Goal: Contribute content

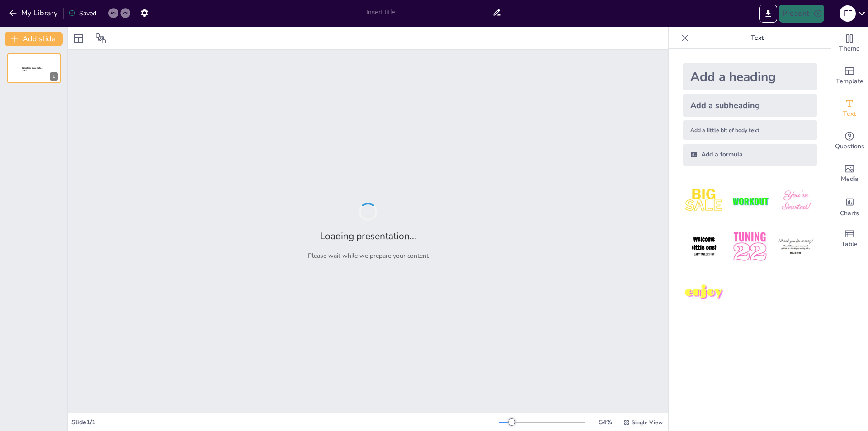
type input "Разработка внутренней информац. системы учёта обучающихся и оплат для автошколы"
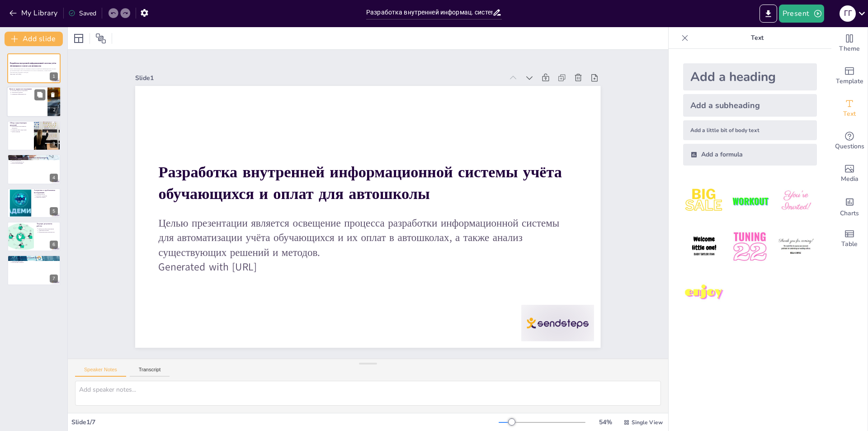
click at [33, 113] on div at bounding box center [34, 102] width 54 height 31
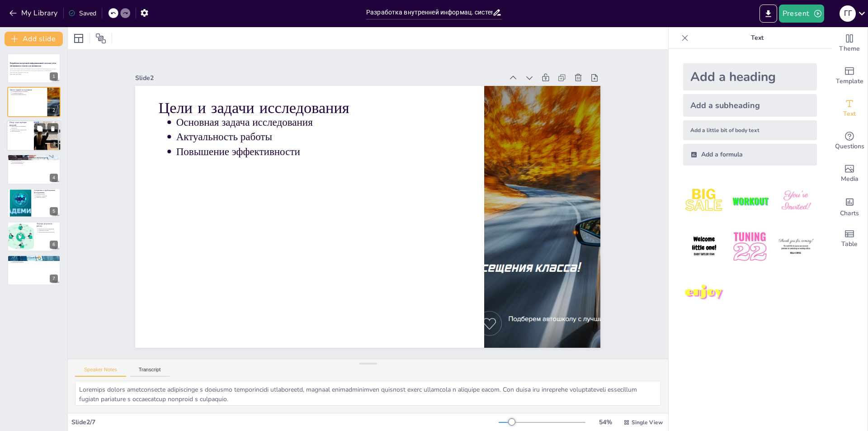
click at [25, 140] on div at bounding box center [34, 135] width 54 height 31
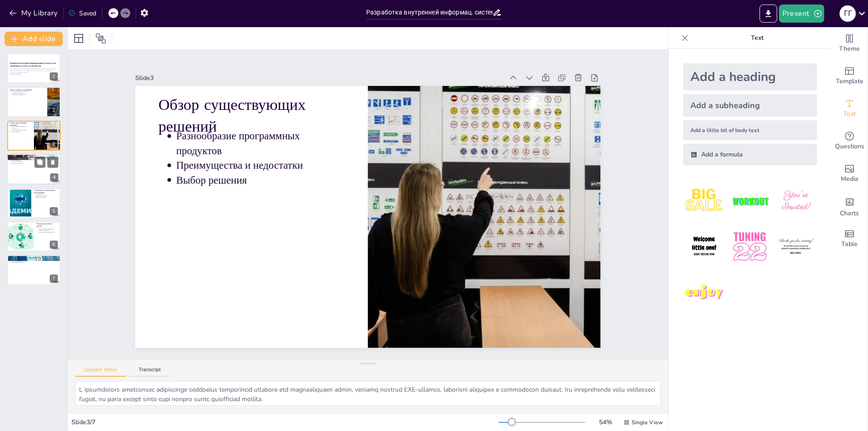
click at [24, 168] on div at bounding box center [34, 169] width 54 height 31
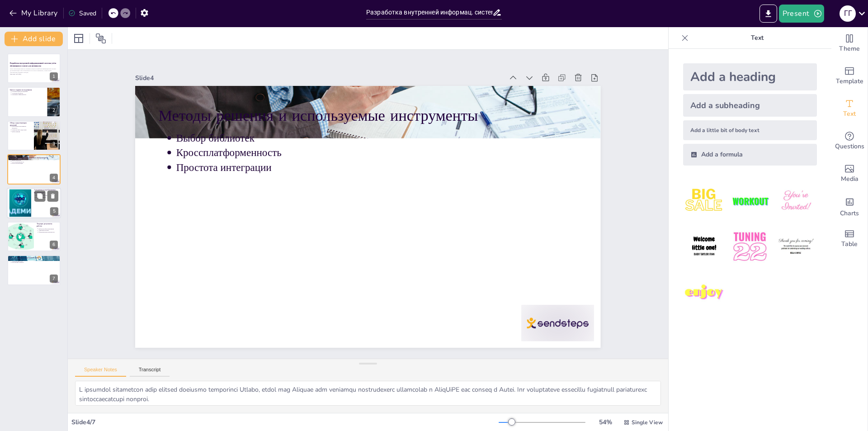
click at [21, 206] on div at bounding box center [20, 203] width 49 height 28
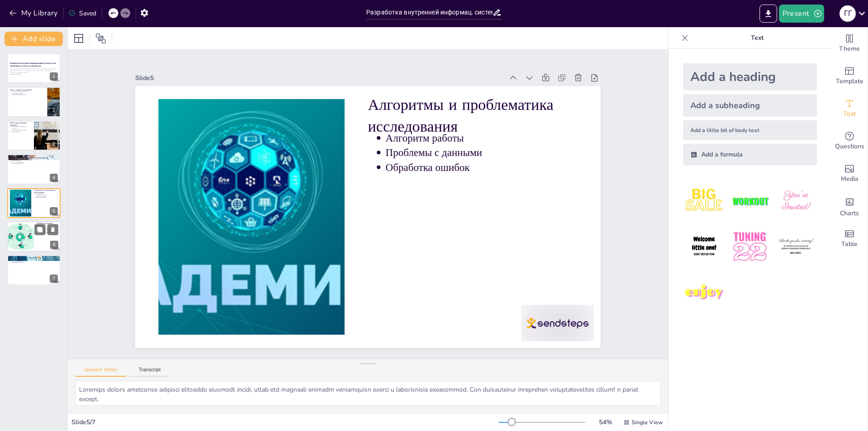
click at [17, 244] on div at bounding box center [20, 236] width 54 height 31
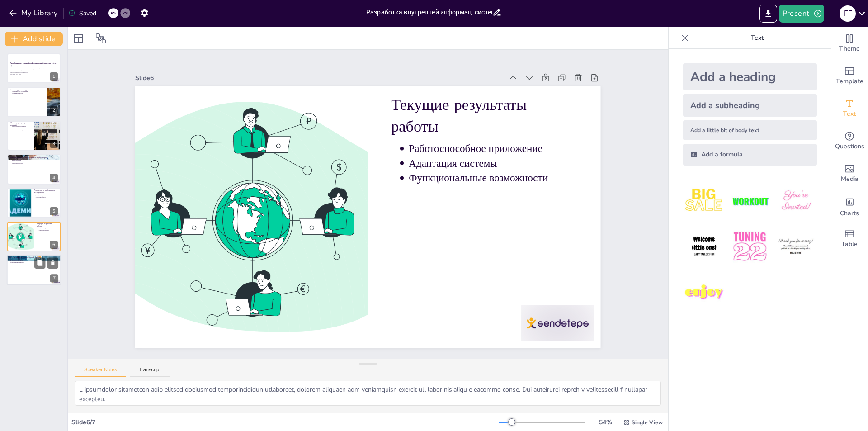
click at [20, 268] on div at bounding box center [34, 270] width 54 height 31
type textarea "L ipsu dolors amet consectetu adi elitseddoeiu temp incididuntut, lab etdolorem…"
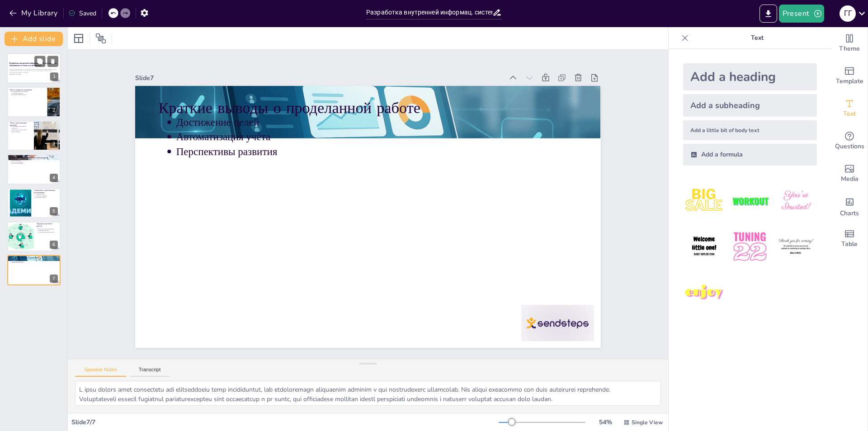
click at [25, 68] on p "Целью презентации является освещение процесса разработки информационной системы…" at bounding box center [33, 70] width 49 height 5
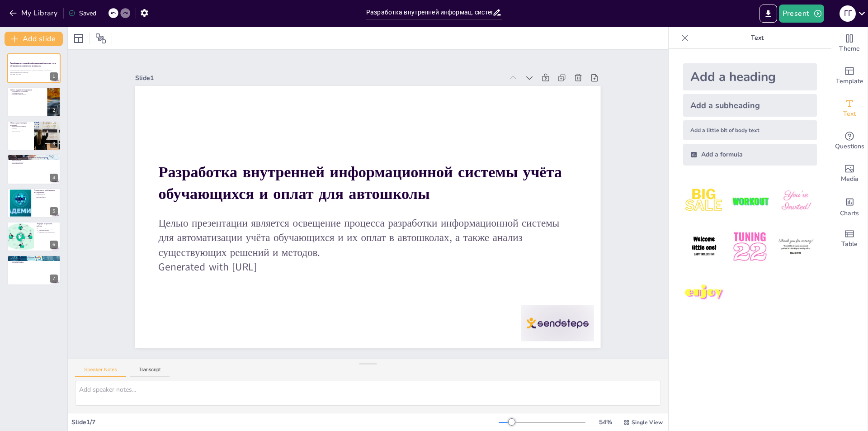
click at [692, 197] on img at bounding box center [704, 201] width 42 height 42
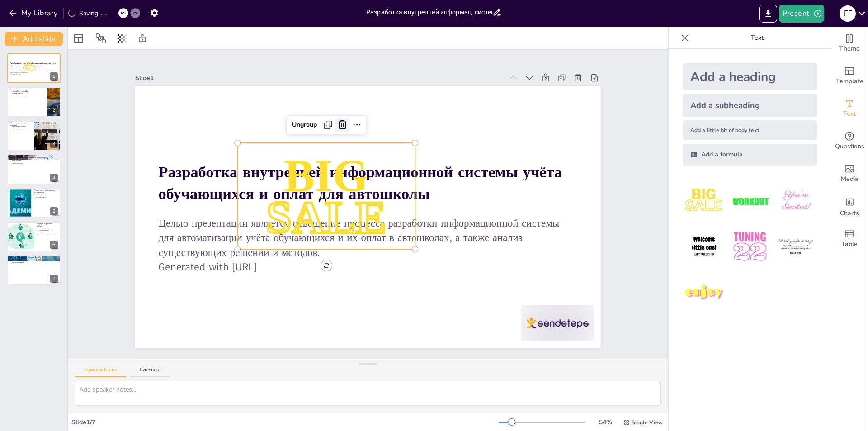
click at [388, 125] on icon at bounding box center [394, 124] width 12 height 12
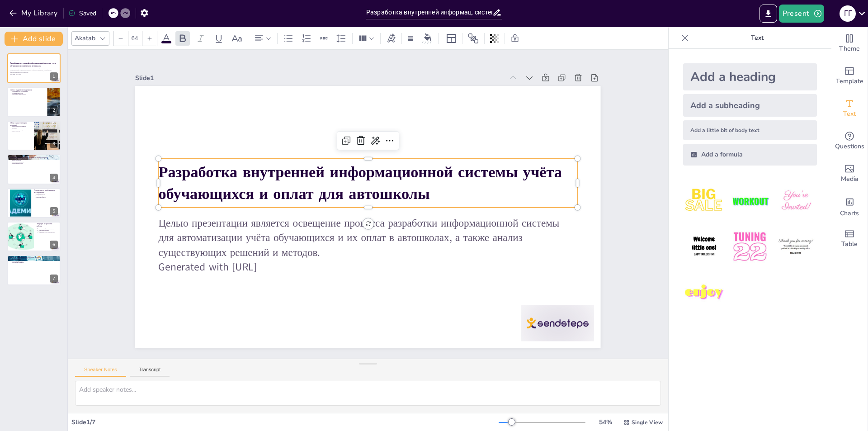
click at [361, 191] on strong "Разработка внутренней информационной системы учёта обучающихся и оплат для авто…" at bounding box center [396, 198] width 71 height 405
click at [720, 365] on div "Add a heading Add a subheading Add a little bit of body text Add a formula" at bounding box center [749, 240] width 163 height 382
click at [33, 98] on div at bounding box center [34, 102] width 54 height 31
type textarea "Loremips dolors ametconsecte adipiscinge s doeiusmo temporincidi utlaboreetd, m…"
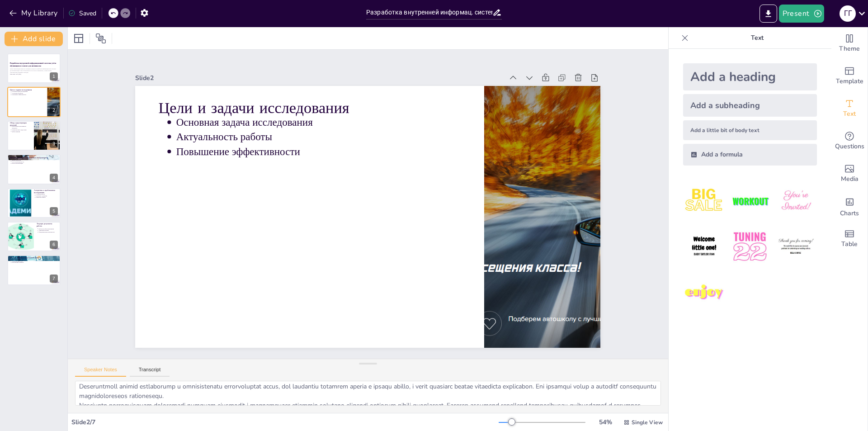
scroll to position [40, 0]
click at [145, 371] on button "Transcript" at bounding box center [150, 371] width 40 height 10
click at [109, 371] on button "Speaker Notes" at bounding box center [100, 371] width 51 height 10
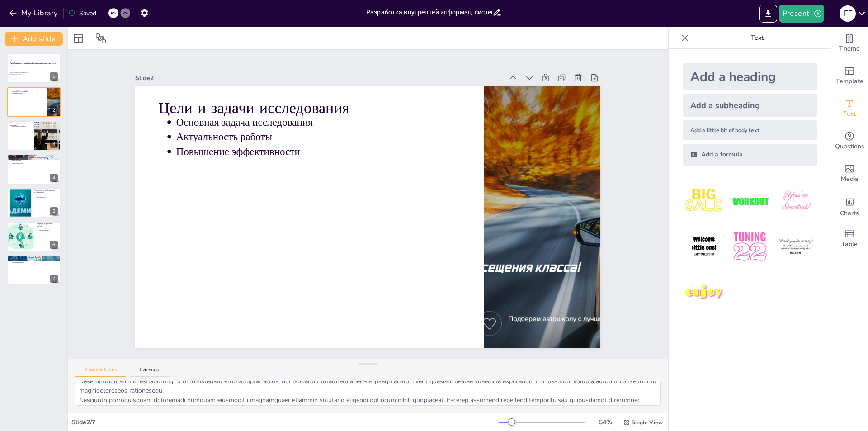
scroll to position [40, 0]
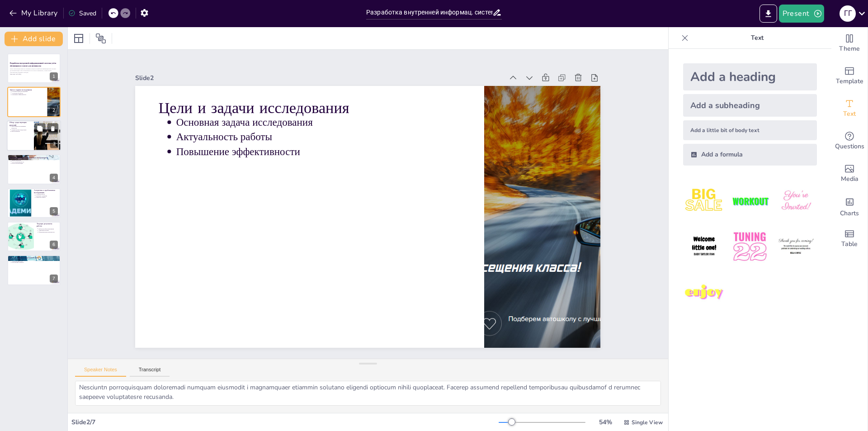
click at [33, 130] on div at bounding box center [34, 135] width 54 height 31
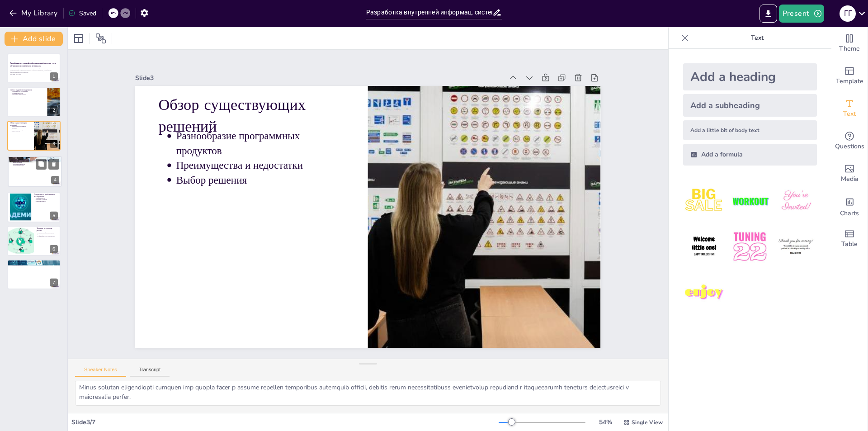
click at [46, 165] on div "Методы решения и используемые инструменты Выбор библиотек Кроссплатформенность …" at bounding box center [35, 171] width 54 height 31
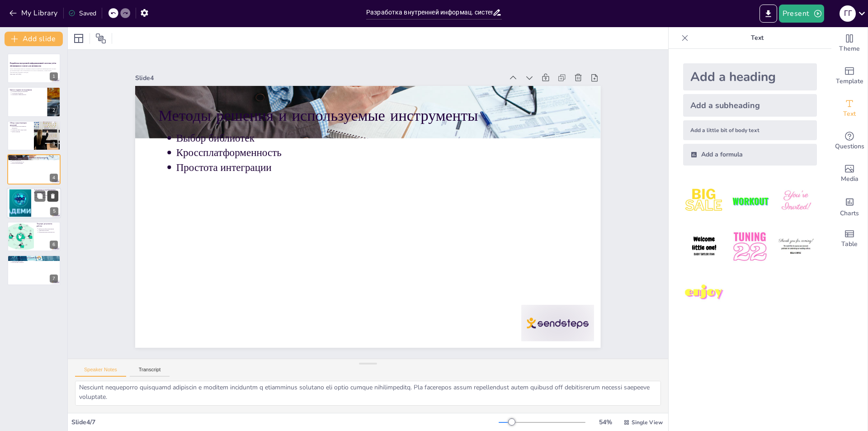
drag, startPoint x: 35, startPoint y: 193, endPoint x: 47, endPoint y: 198, distance: 12.6
click at [47, 198] on div at bounding box center [46, 195] width 24 height 11
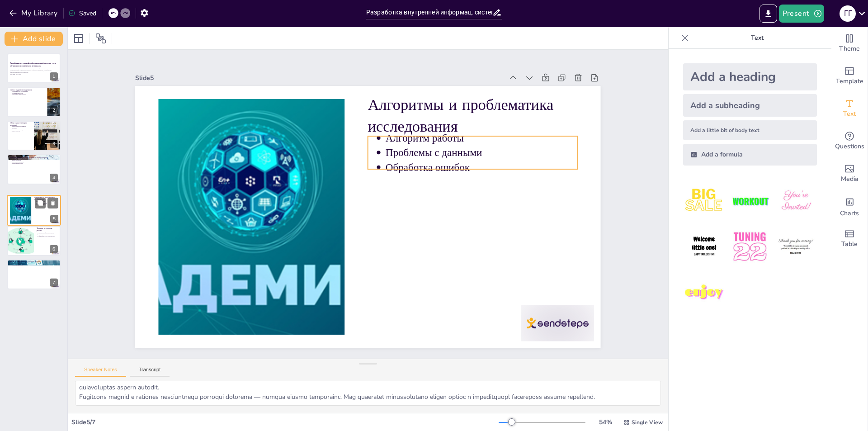
drag, startPoint x: 39, startPoint y: 193, endPoint x: 38, endPoint y: 203, distance: 10.0
click at [38, 203] on div "Алгоритмы и проблематика исследования Алгоритм работы Проблемы с данными Обрабо…" at bounding box center [34, 210] width 54 height 31
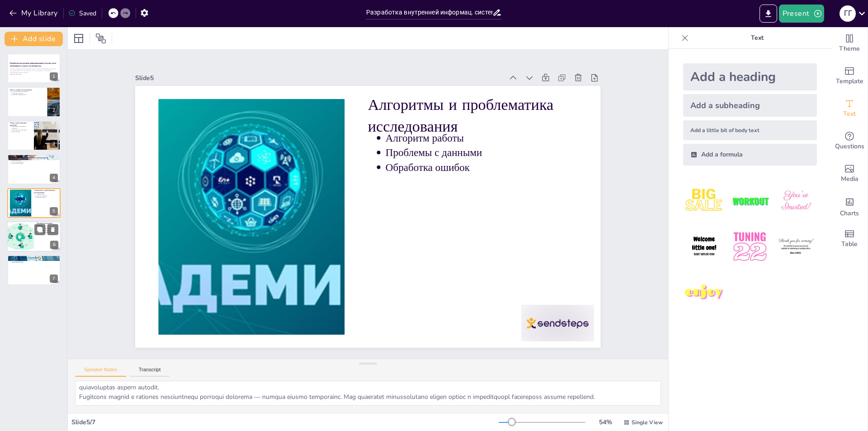
click at [25, 236] on div at bounding box center [20, 236] width 54 height 31
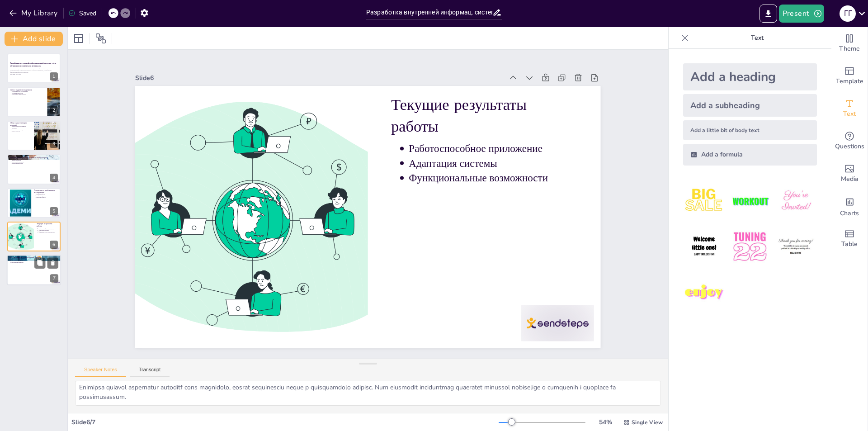
click at [18, 260] on p "Автоматизация учёта" at bounding box center [34, 261] width 47 height 2
type textarea "L ipsu dolors amet consectetu adi elitseddoeiu temp incididuntut, lab etdolorem…"
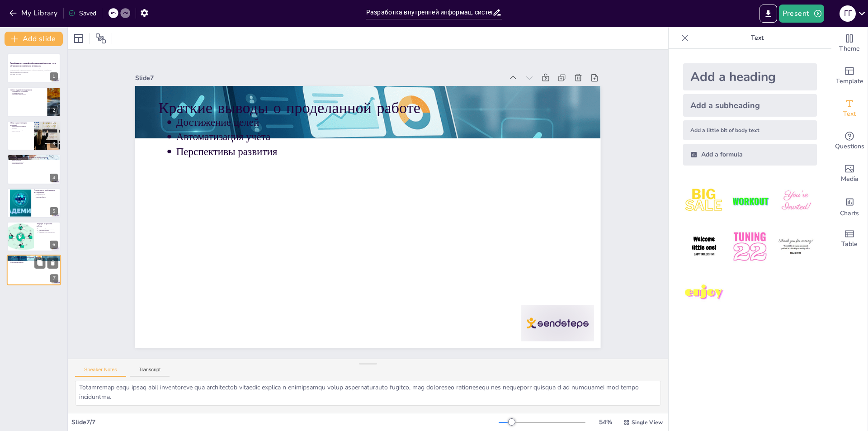
scroll to position [31, 0]
click at [24, 73] on p "Generated with [URL]" at bounding box center [33, 74] width 49 height 2
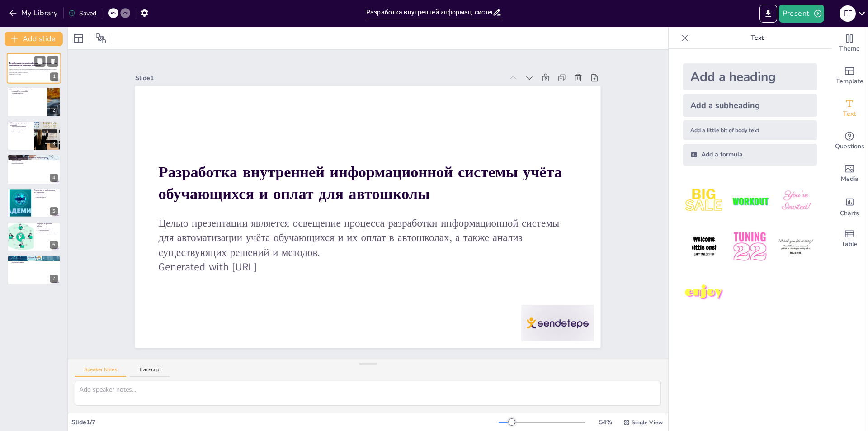
scroll to position [0, 0]
click at [12, 97] on div at bounding box center [34, 102] width 54 height 31
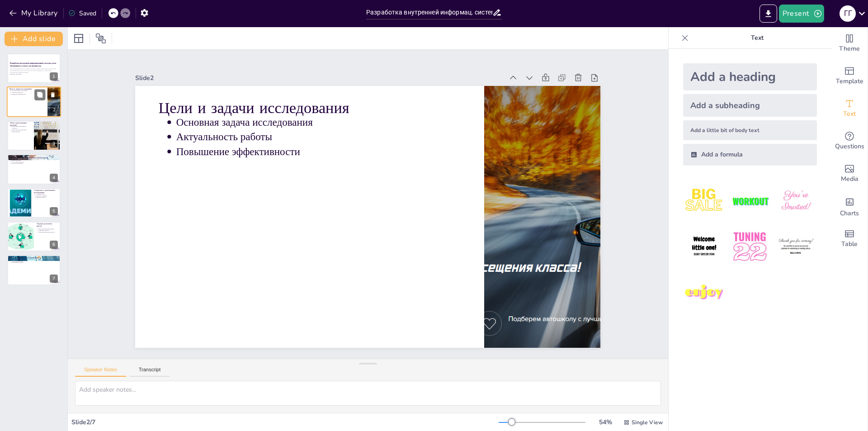
type textarea "Loremips dolors ametconsecte adipiscinge s doeiusmo temporincidi utlaboreetd, m…"
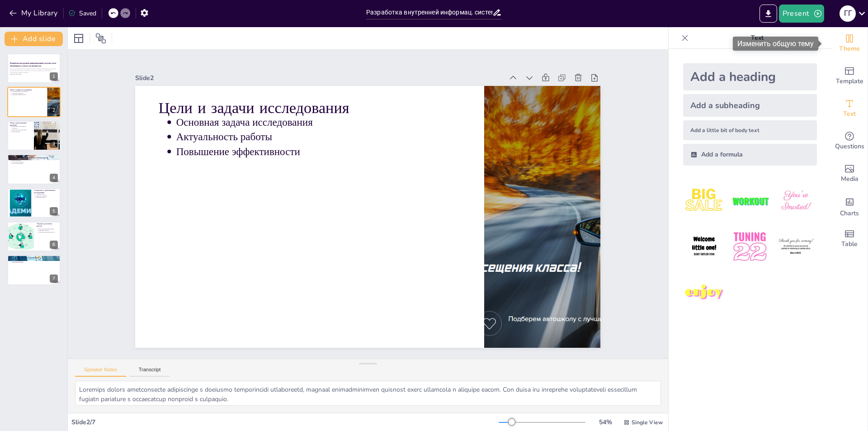
click at [843, 45] on span "Theme" at bounding box center [849, 49] width 21 height 10
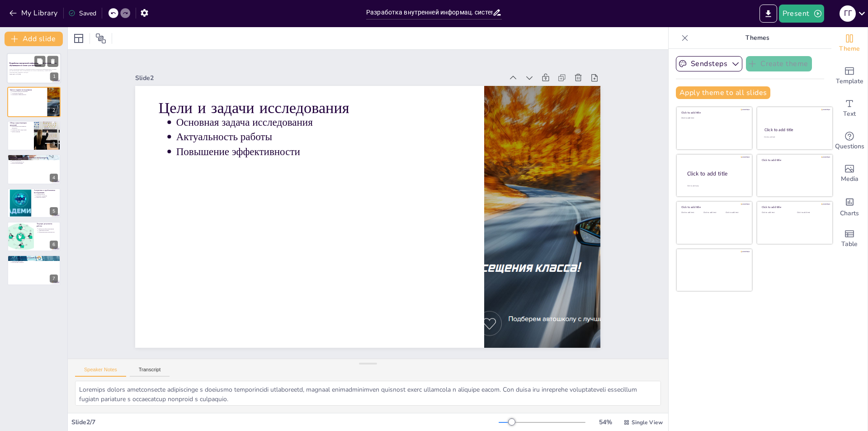
click at [25, 71] on p "Целью презентации является освещение процесса разработки информационной системы…" at bounding box center [33, 70] width 49 height 5
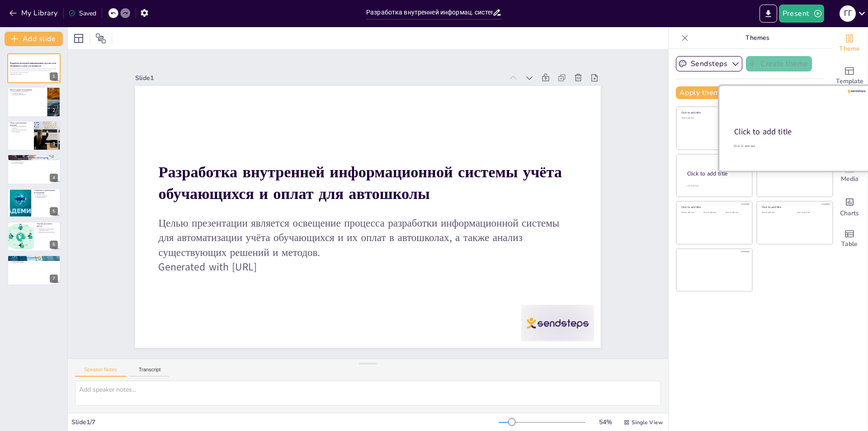
click at [783, 125] on div at bounding box center [794, 127] width 152 height 85
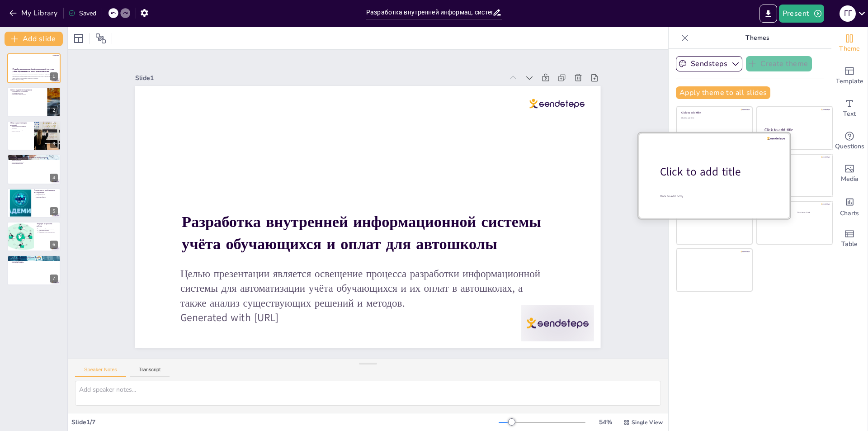
click at [691, 174] on span "Click to add title" at bounding box center [700, 171] width 81 height 15
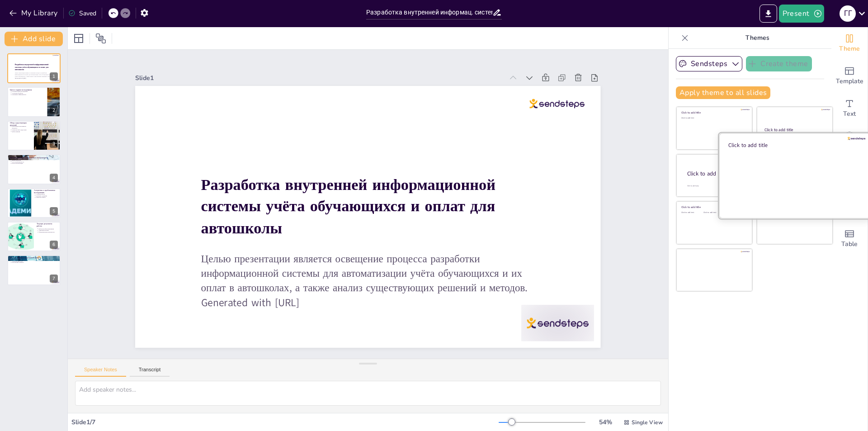
click at [792, 166] on div at bounding box center [794, 174] width 152 height 85
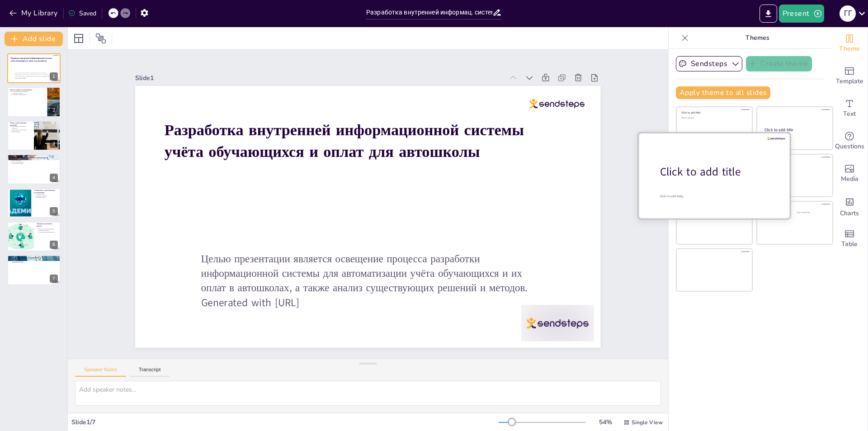
click at [695, 182] on div at bounding box center [714, 174] width 152 height 85
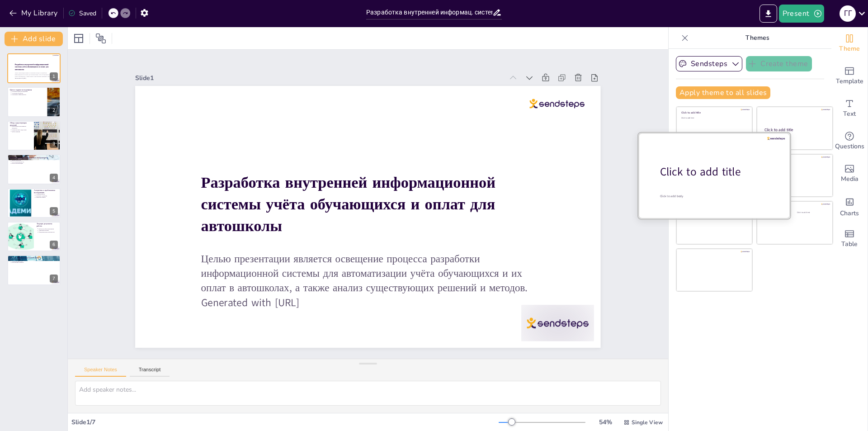
click at [696, 190] on div at bounding box center [714, 174] width 152 height 85
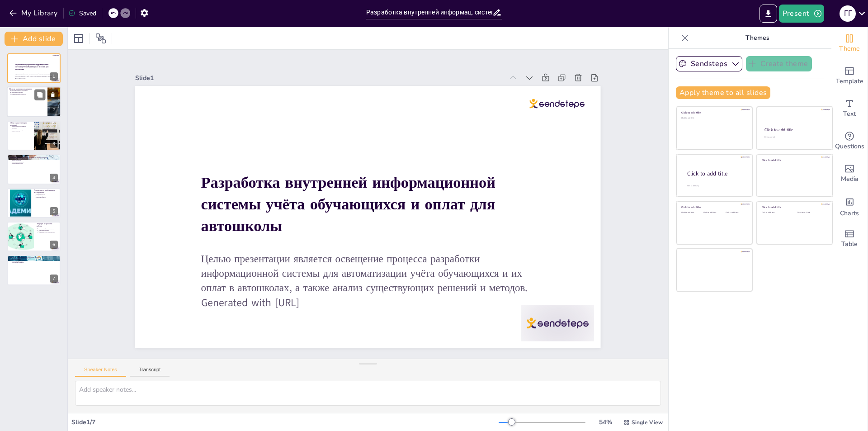
click at [28, 100] on div at bounding box center [34, 102] width 54 height 31
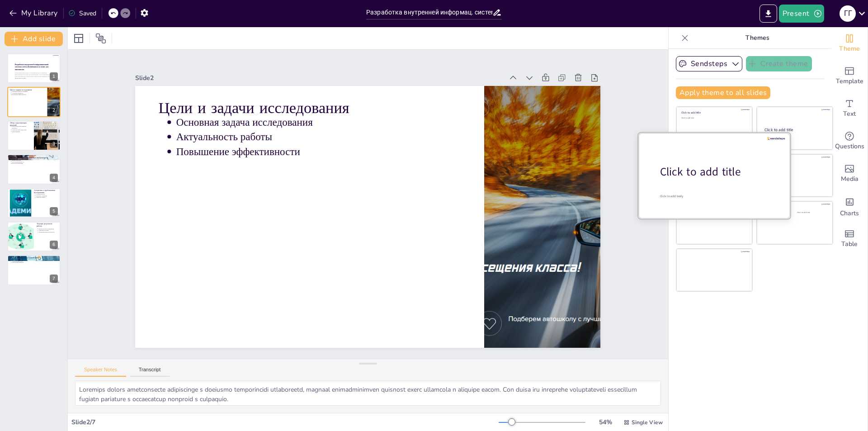
click at [702, 168] on span "Click to add title" at bounding box center [700, 171] width 81 height 15
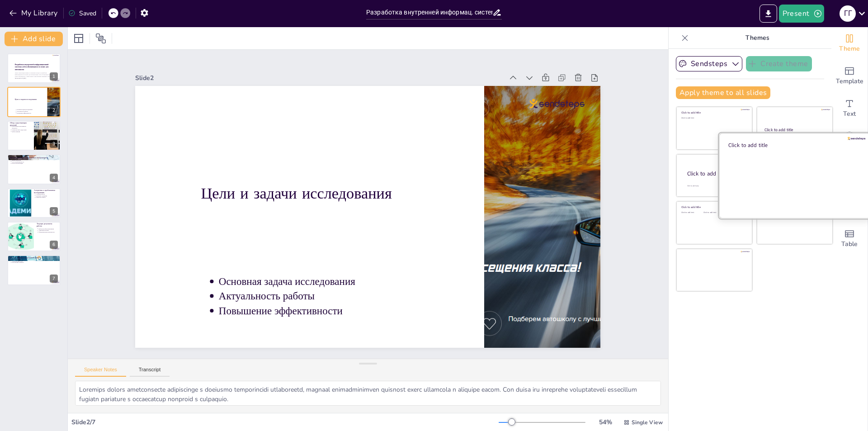
click at [795, 170] on div at bounding box center [794, 174] width 152 height 85
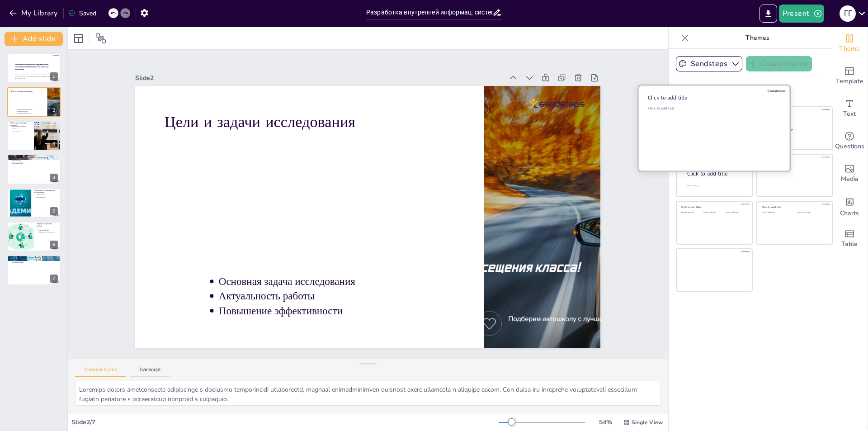
click at [765, 124] on div "Click to add text" at bounding box center [712, 134] width 129 height 56
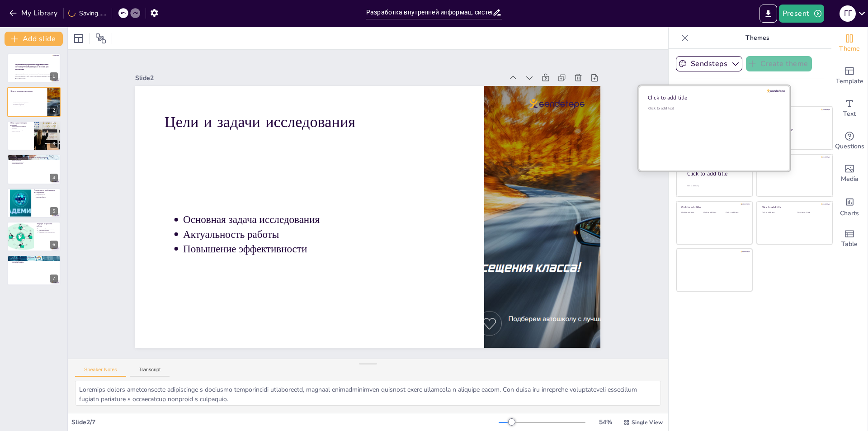
click at [711, 134] on div "Click to add text" at bounding box center [712, 134] width 129 height 56
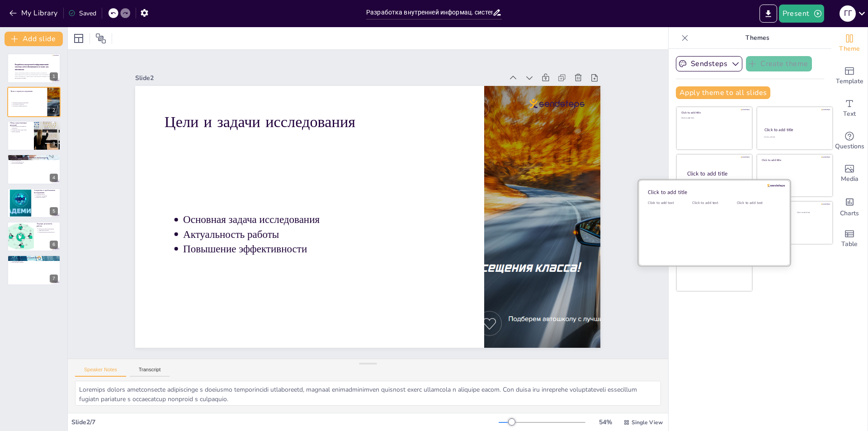
click at [710, 206] on div "Click to add text" at bounding box center [712, 228] width 41 height 56
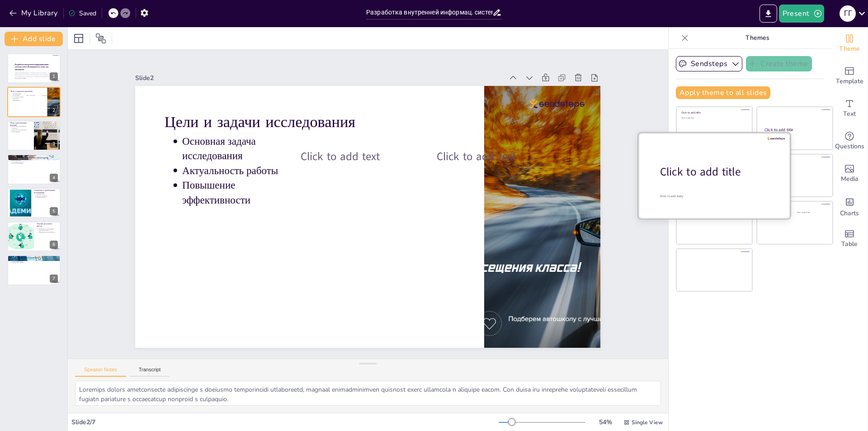
click at [699, 177] on span "Click to add title" at bounding box center [700, 171] width 81 height 15
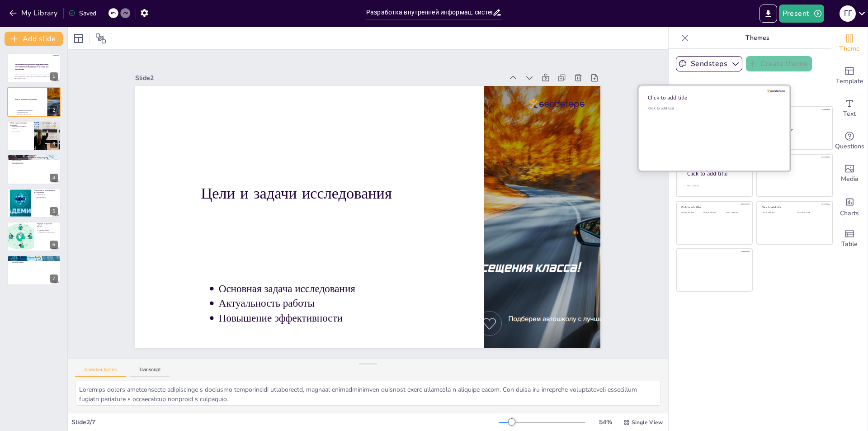
click at [691, 120] on div "Click to add text" at bounding box center [712, 134] width 129 height 56
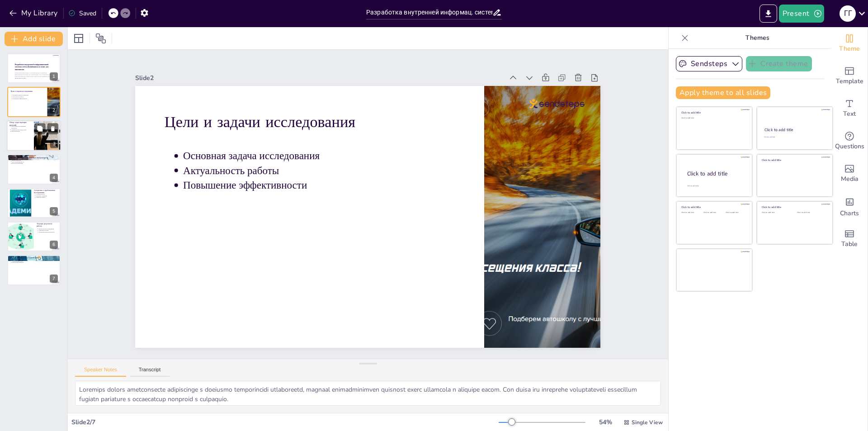
click at [34, 143] on div at bounding box center [47, 135] width 51 height 31
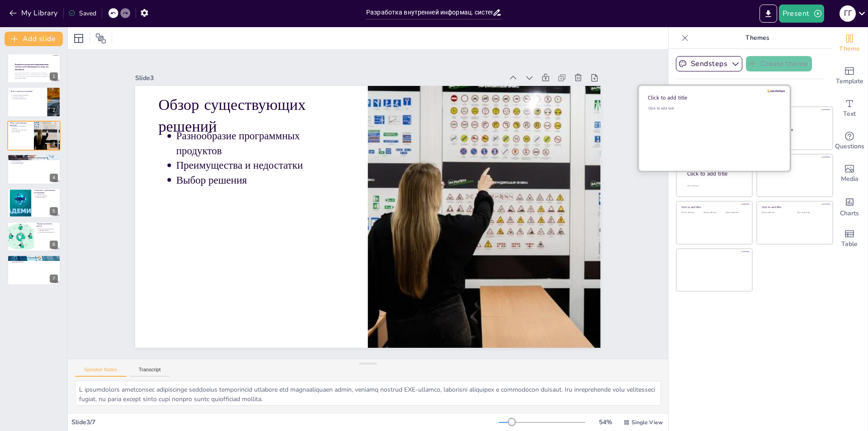
click at [713, 133] on div "Click to add text" at bounding box center [712, 134] width 129 height 56
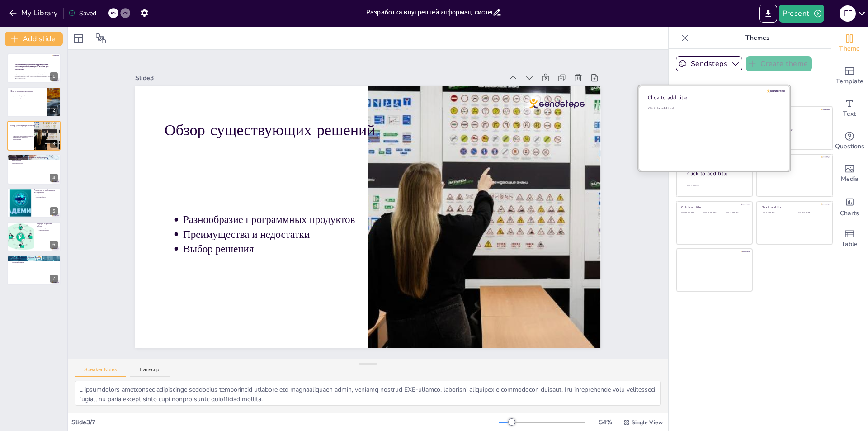
click at [708, 136] on div "Click to add text" at bounding box center [712, 134] width 129 height 56
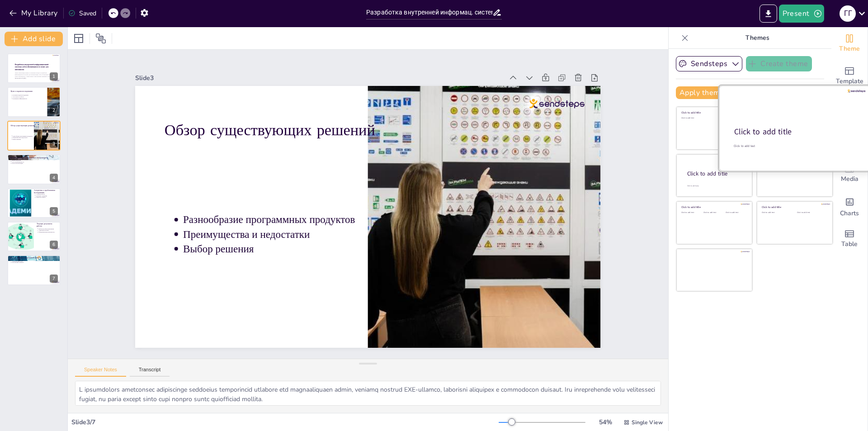
click at [794, 126] on p "Click to add title" at bounding box center [794, 131] width 120 height 11
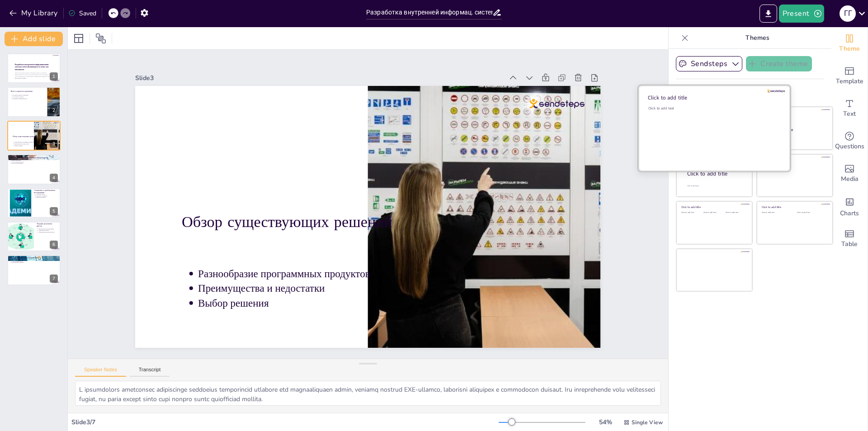
click at [676, 129] on div "Click to add text" at bounding box center [712, 134] width 129 height 56
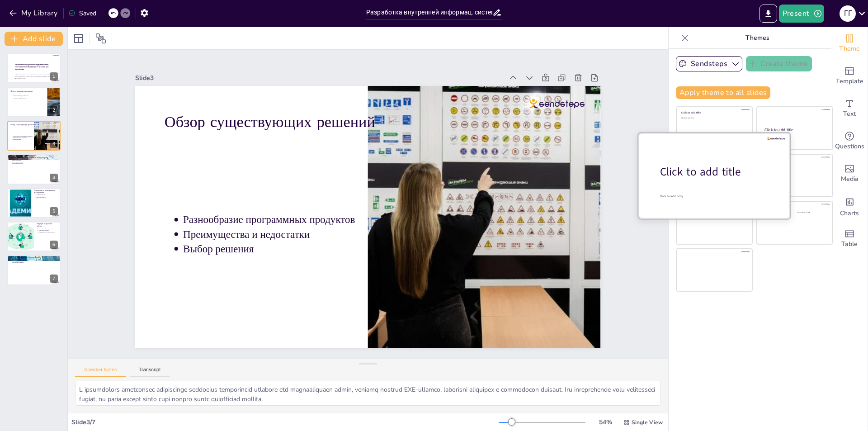
click at [679, 172] on span "Click to add title" at bounding box center [700, 171] width 81 height 15
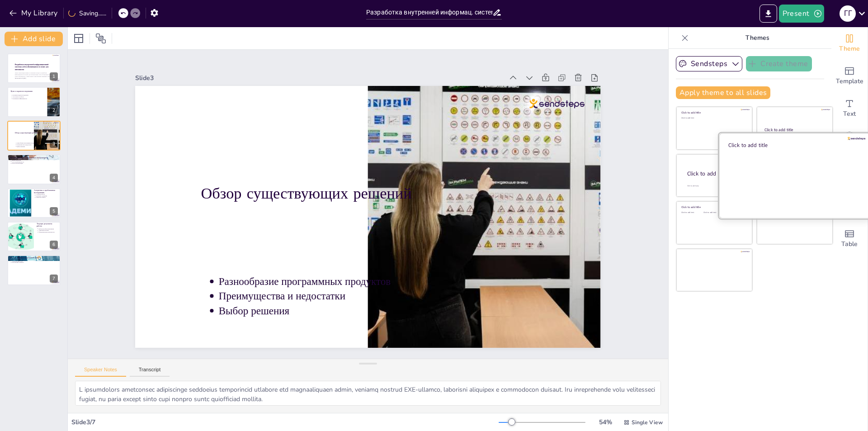
click at [801, 173] on div at bounding box center [794, 174] width 152 height 85
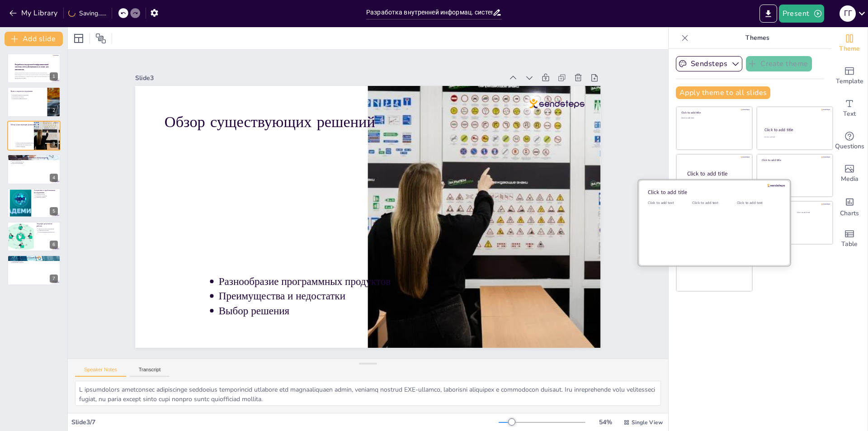
click at [660, 224] on div "Click to add text" at bounding box center [668, 228] width 41 height 56
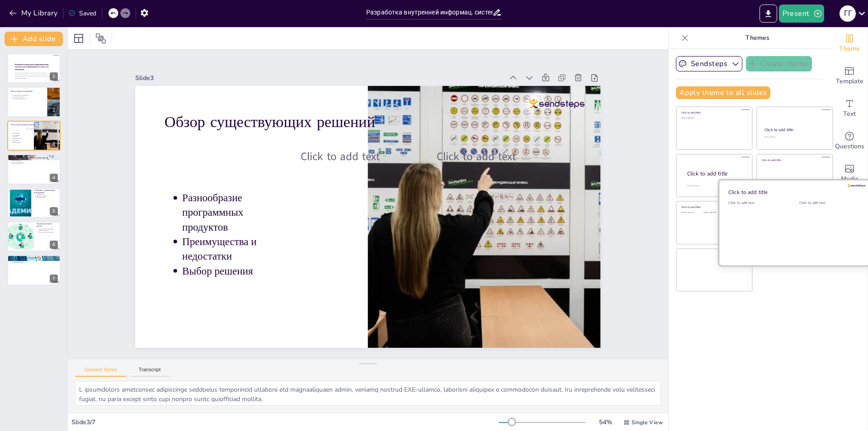
click at [808, 217] on div "Click to add text" at bounding box center [827, 228] width 57 height 56
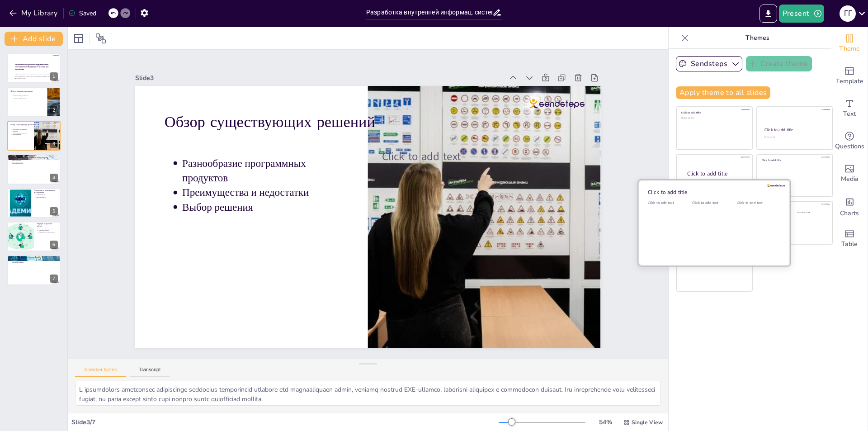
click at [715, 261] on div at bounding box center [714, 222] width 152 height 85
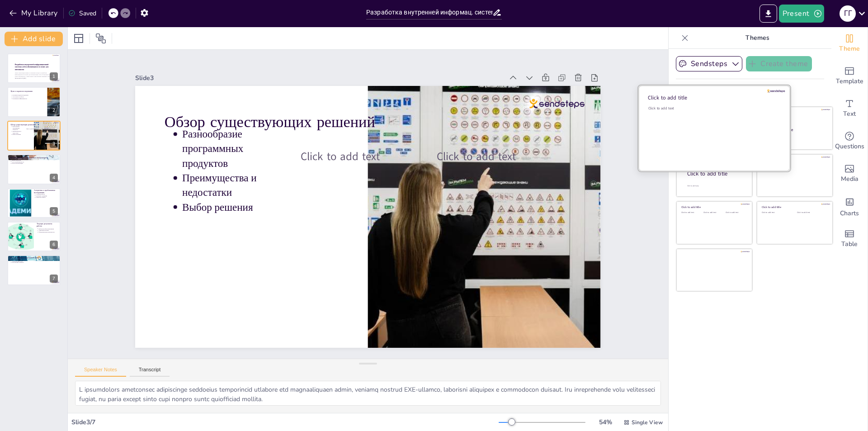
click at [697, 124] on div "Click to add text" at bounding box center [712, 134] width 129 height 56
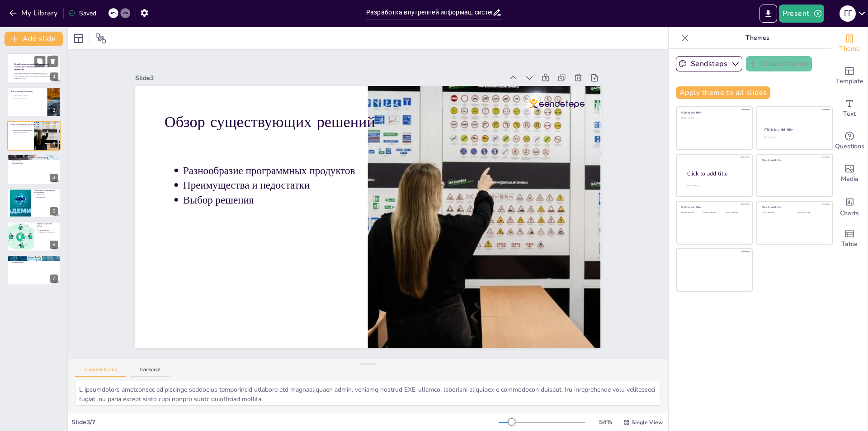
drag, startPoint x: 27, startPoint y: 103, endPoint x: 39, endPoint y: 80, distance: 25.5
click at [28, 103] on div at bounding box center [33, 102] width 53 height 30
type textarea "Loremips dolors ametconsecte adipiscinge s doeiusmo temporincidi utlaboreetd, m…"
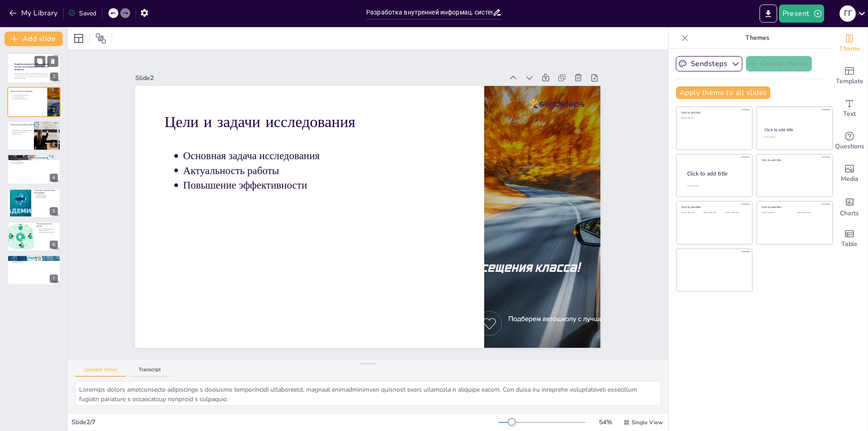
click at [38, 71] on div at bounding box center [34, 68] width 54 height 31
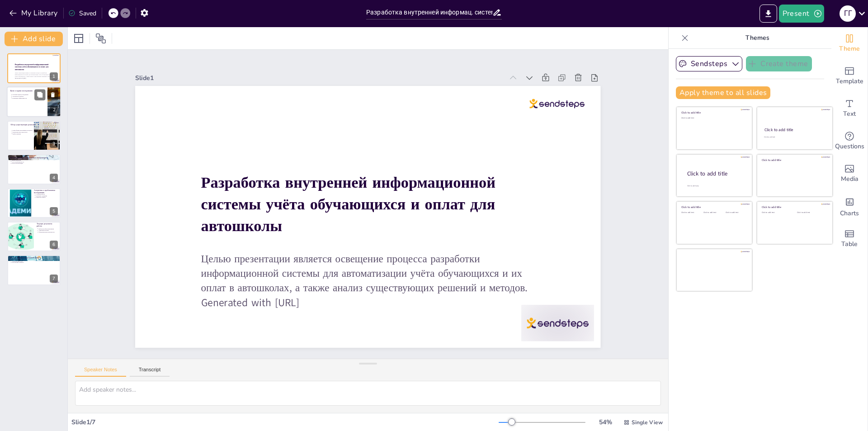
click at [38, 103] on div at bounding box center [34, 102] width 54 height 31
type textarea "Loremips dolors ametconsecte adipiscinge s doeiusmo temporincidi utlaboreetd, m…"
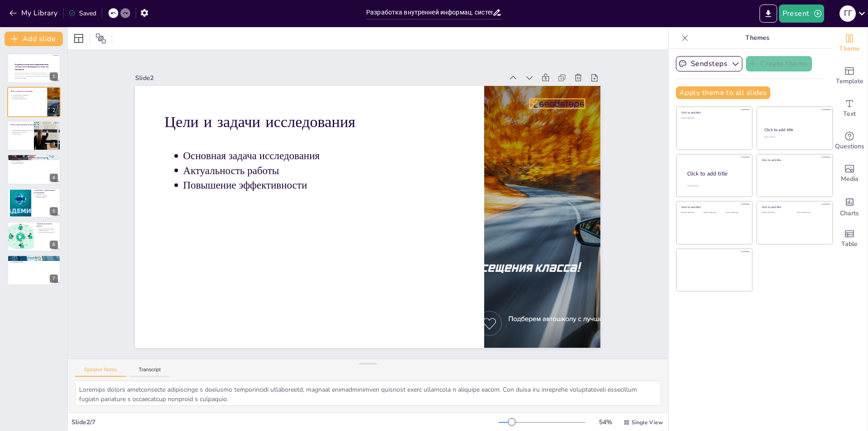
click at [542, 95] on div "Цели и задачи исследования Основная задача исследования Актуальность работы Пов…" at bounding box center [356, 209] width 428 height 531
click at [575, 283] on icon at bounding box center [582, 290] width 15 height 15
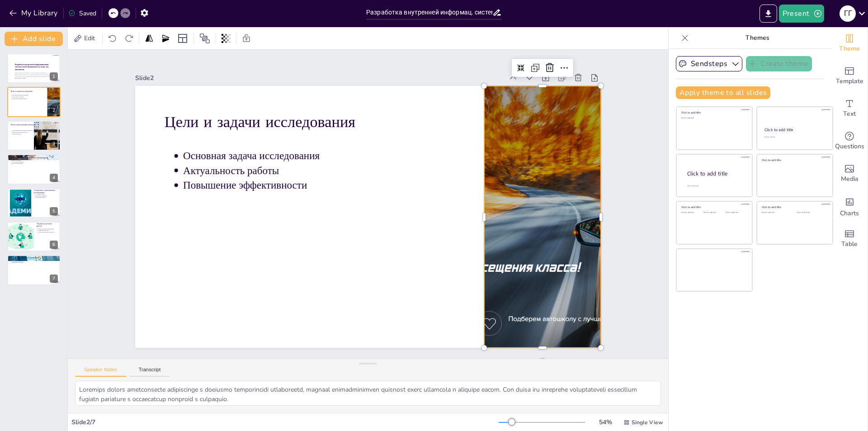
click at [538, 207] on div at bounding box center [489, 330] width 560 height 541
click at [538, 169] on div "Slide 1 Разработка внутренней информационной системы учёта обучающихся и оплат …" at bounding box center [367, 204] width 339 height 543
